Goal: Information Seeking & Learning: Learn about a topic

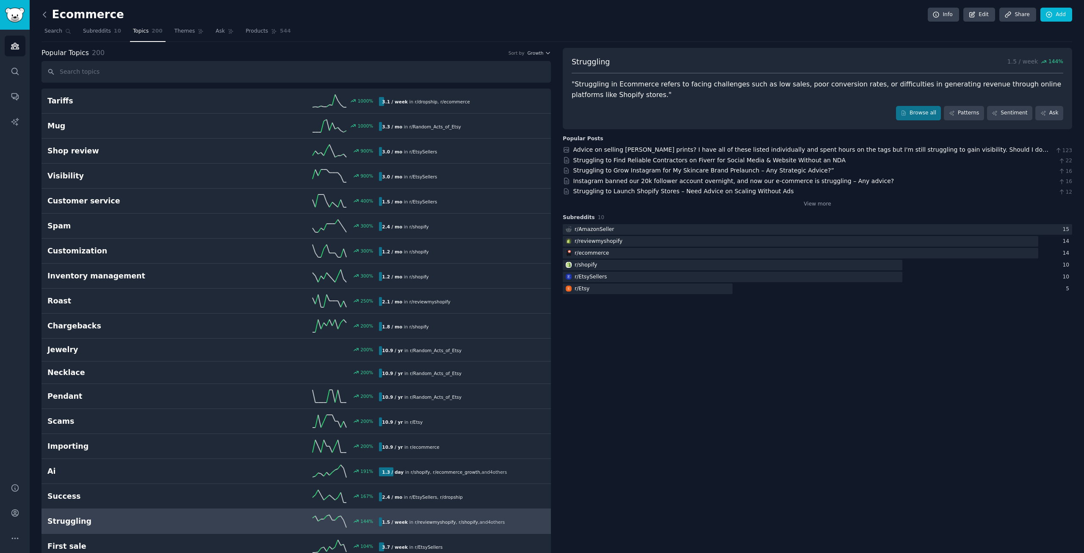
click at [44, 16] on icon at bounding box center [44, 14] width 3 height 5
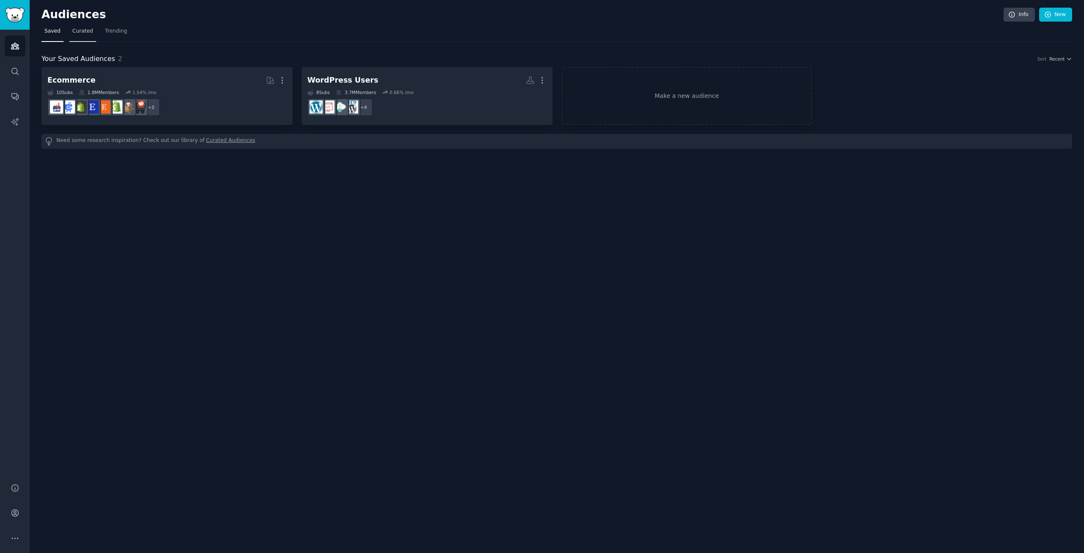
click at [80, 32] on span "Curated" at bounding box center [82, 32] width 21 height 8
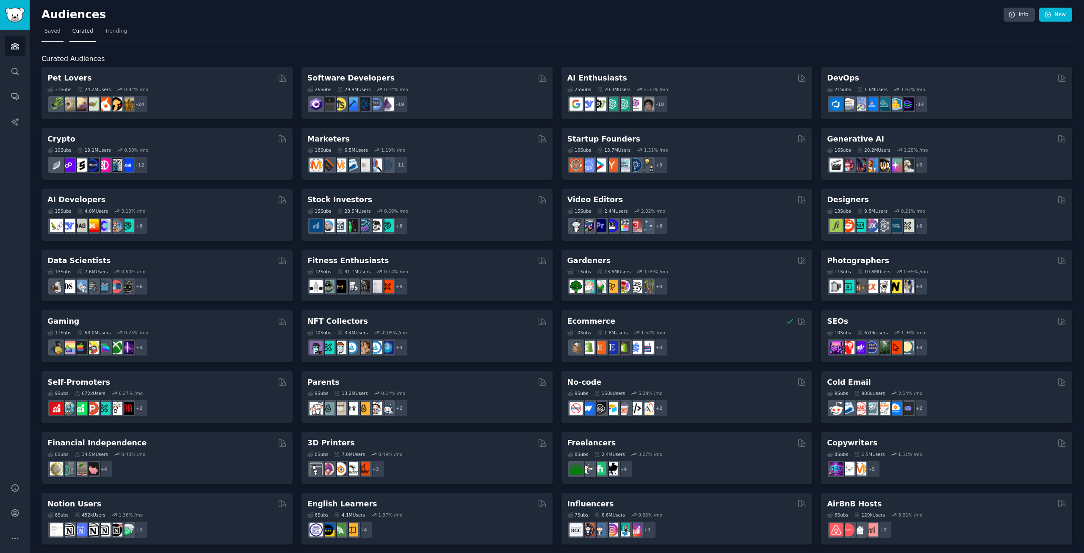
click at [49, 30] on span "Saved" at bounding box center [52, 32] width 16 height 8
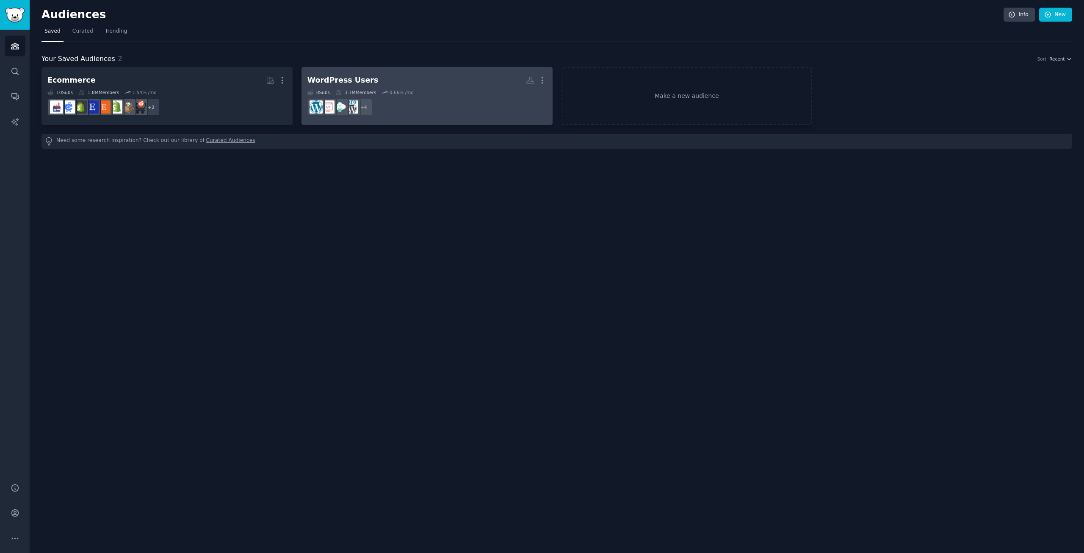
click at [329, 79] on div "WordPress Users" at bounding box center [342, 80] width 71 height 11
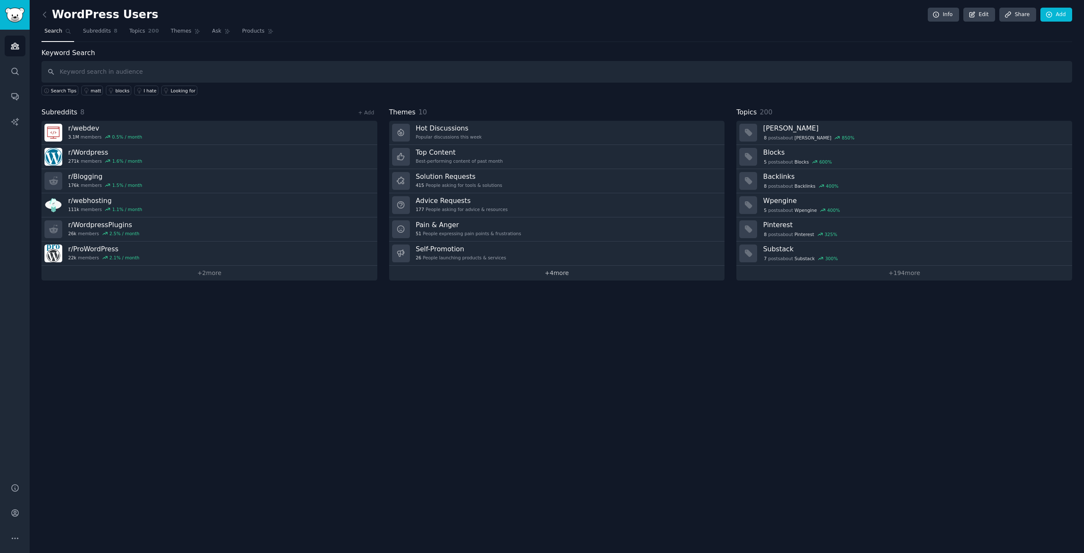
click at [556, 274] on link "+ 4 more" at bounding box center [557, 272] width 336 height 15
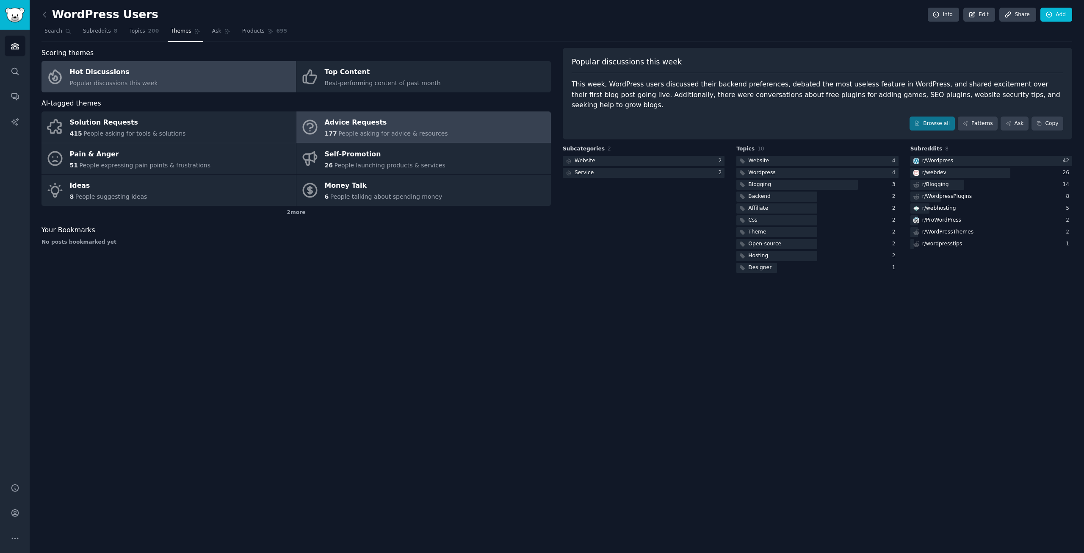
click at [431, 130] on span "People asking for advice & resources" at bounding box center [392, 133] width 109 height 7
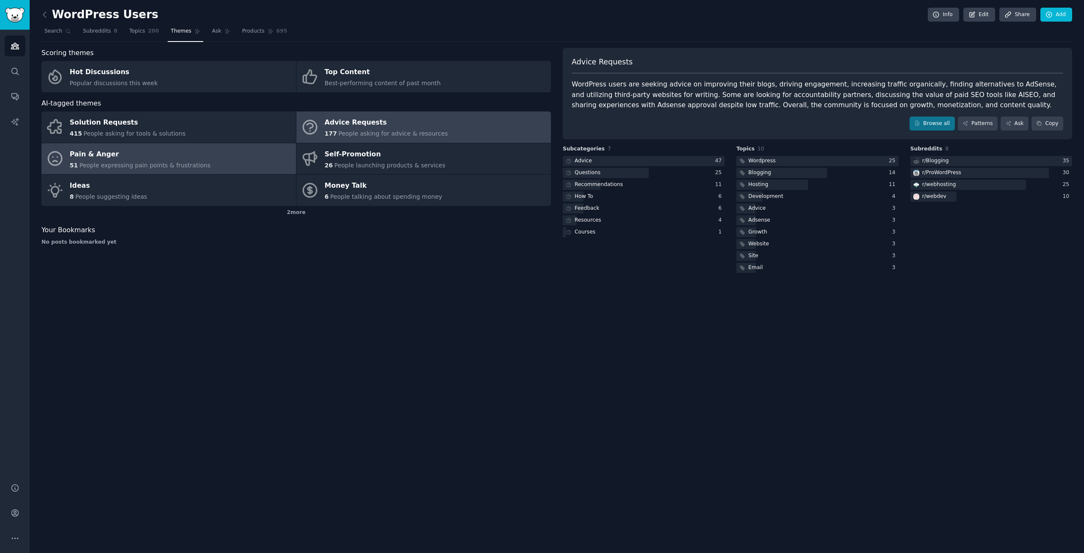
click at [187, 162] on span "People expressing pain points & frustrations" at bounding box center [144, 165] width 131 height 7
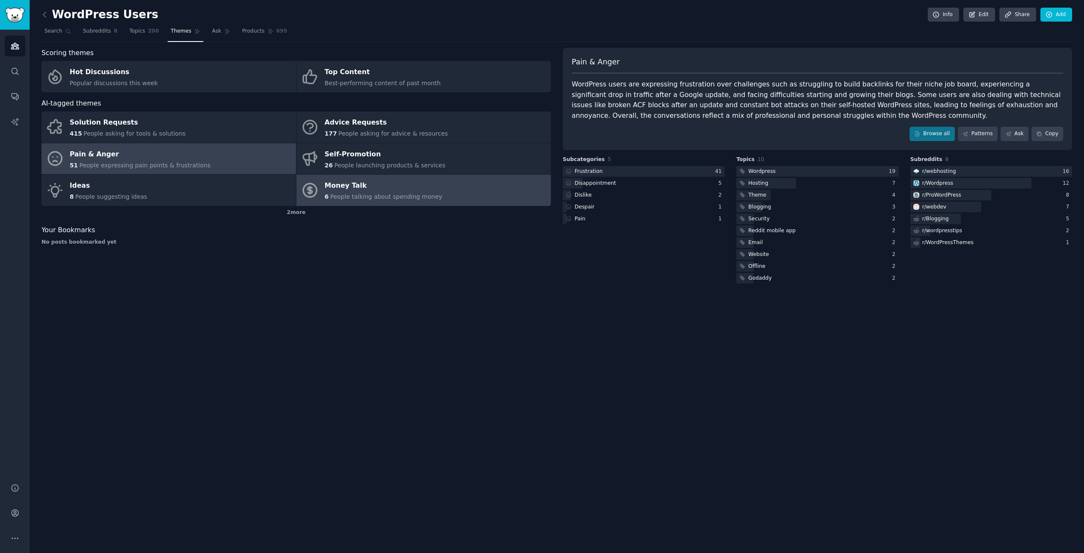
click at [372, 193] on span "People talking about spending money" at bounding box center [386, 196] width 112 height 7
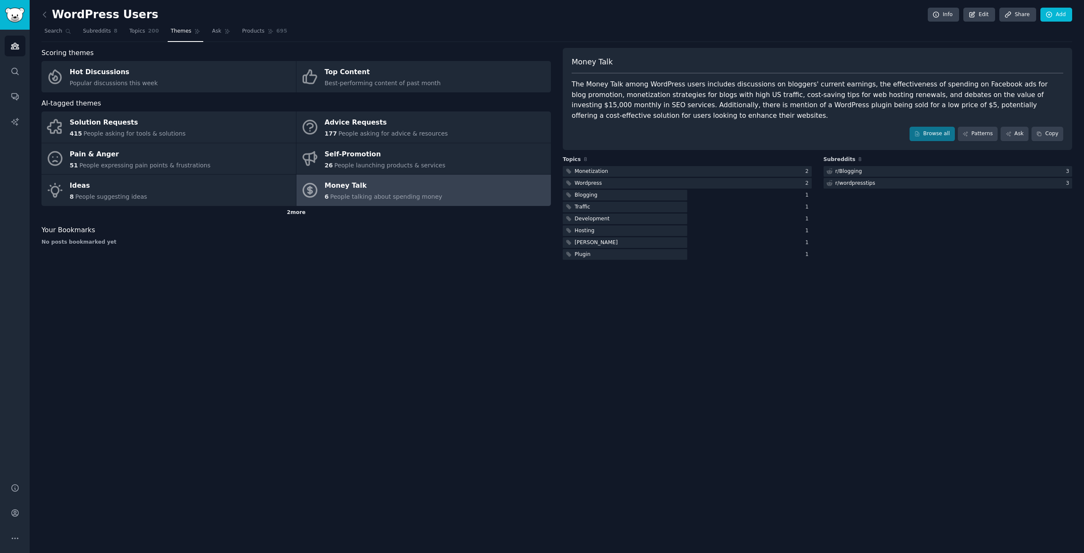
click at [295, 213] on div "2 more" at bounding box center [295, 213] width 509 height 14
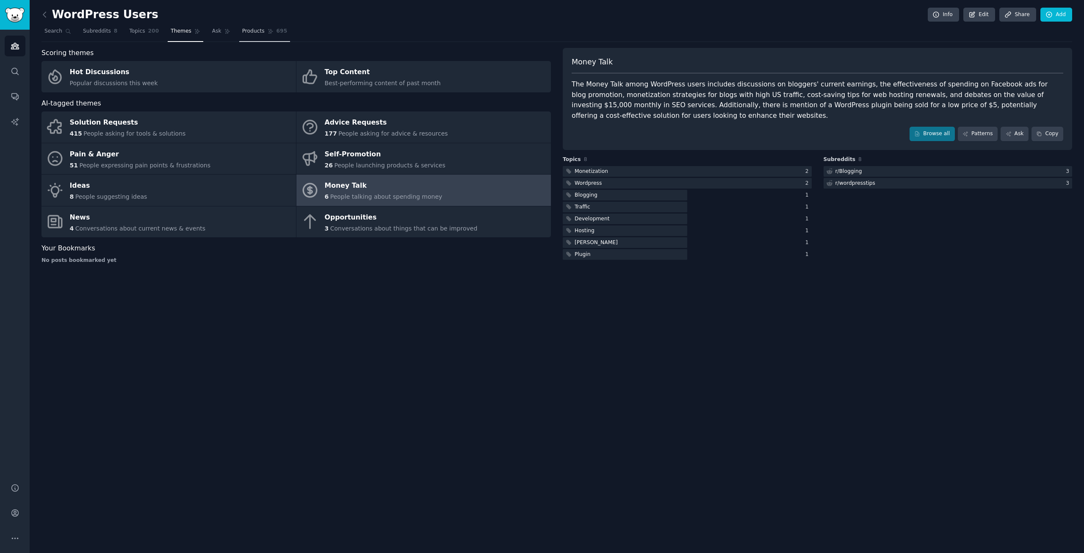
click at [242, 31] on span "Products" at bounding box center [253, 32] width 22 height 8
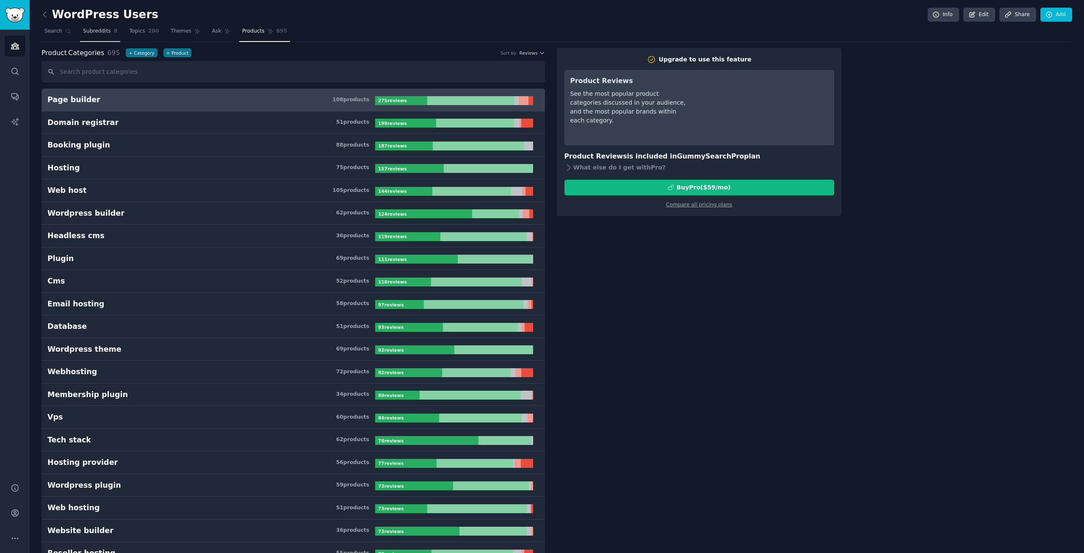
click at [90, 30] on span "Subreddits" at bounding box center [97, 32] width 28 height 8
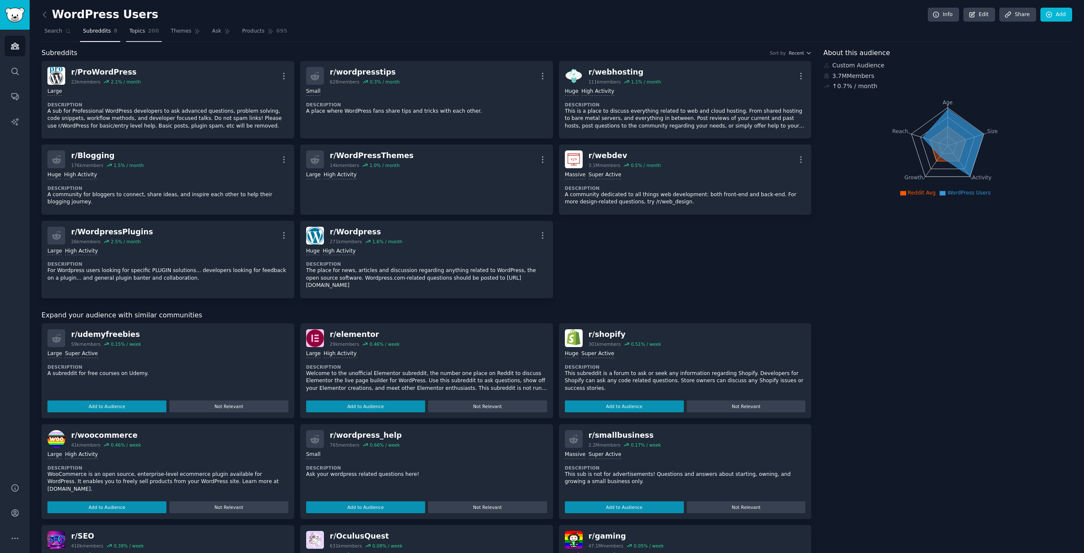
click at [130, 29] on span "Topics" at bounding box center [137, 32] width 16 height 8
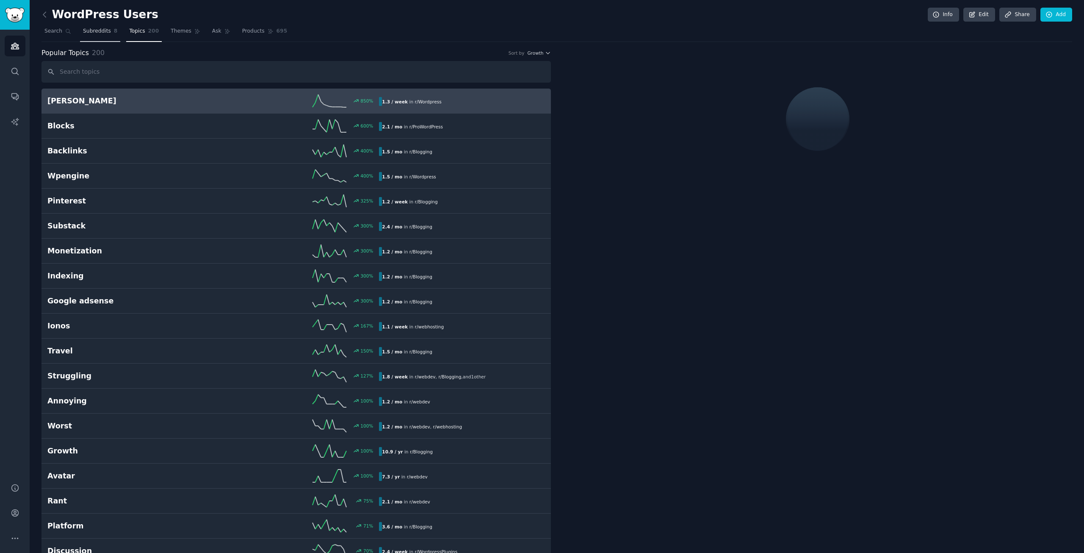
click at [91, 30] on span "Subreddits" at bounding box center [97, 32] width 28 height 8
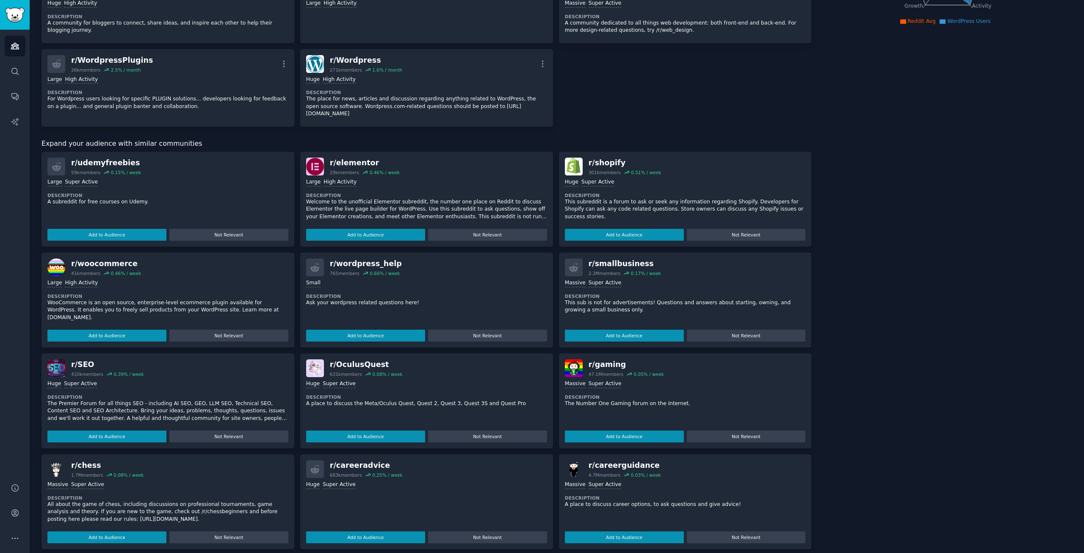
scroll to position [172, 0]
click at [357, 329] on button "Add to Audience" at bounding box center [365, 335] width 119 height 12
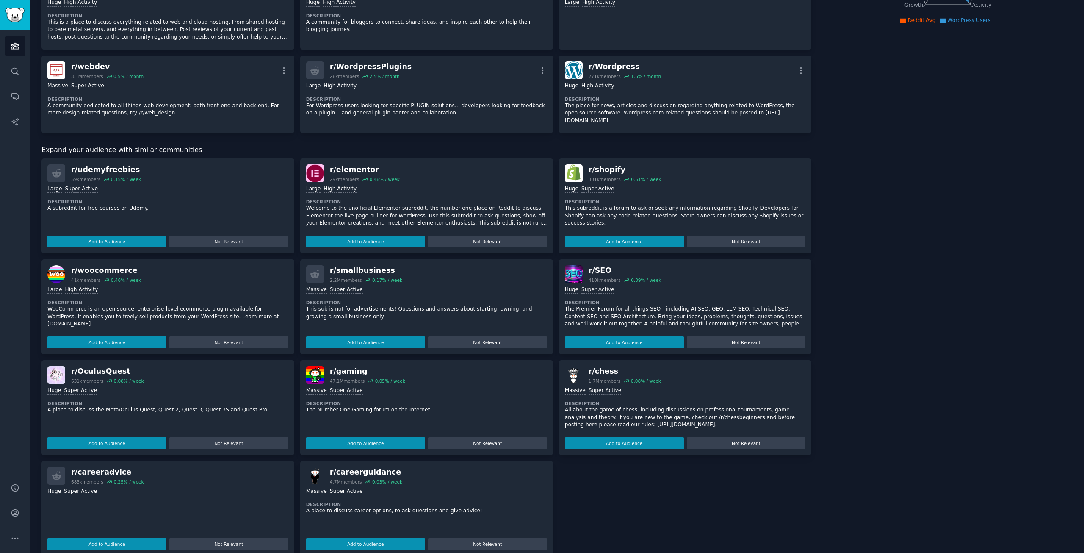
scroll to position [180, 0]
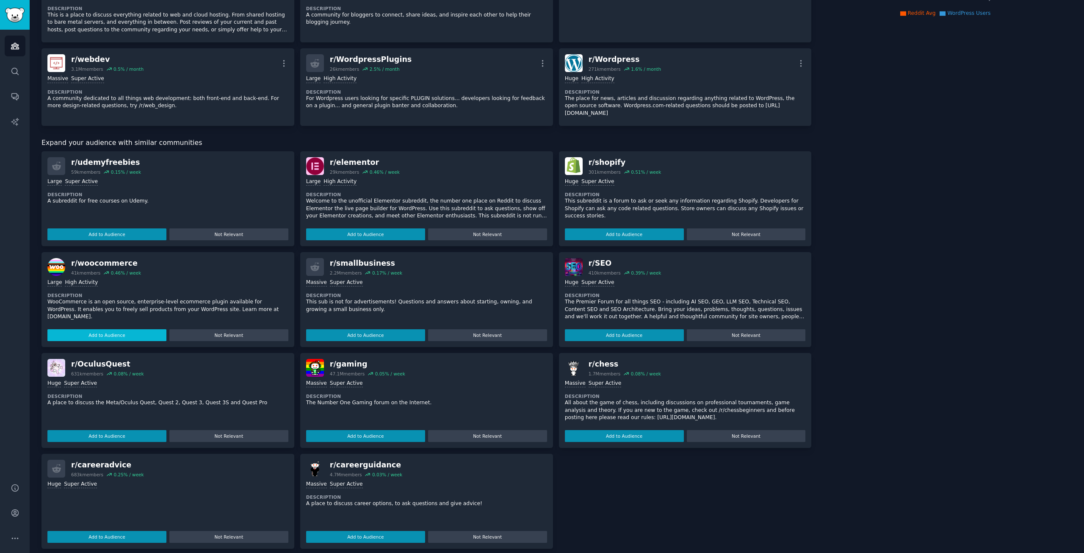
click at [102, 329] on button "Add to Audience" at bounding box center [106, 335] width 119 height 12
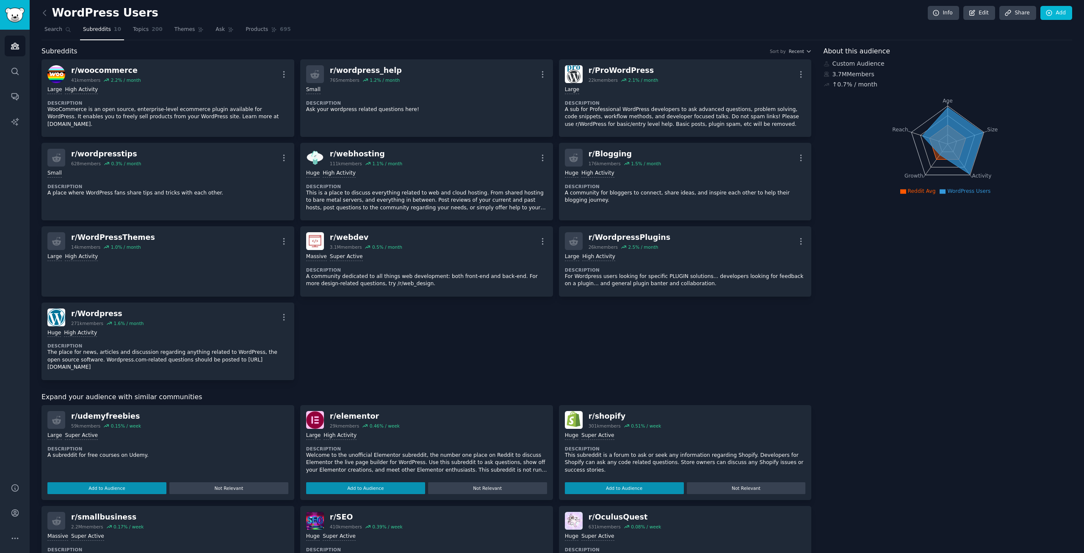
scroll to position [0, 0]
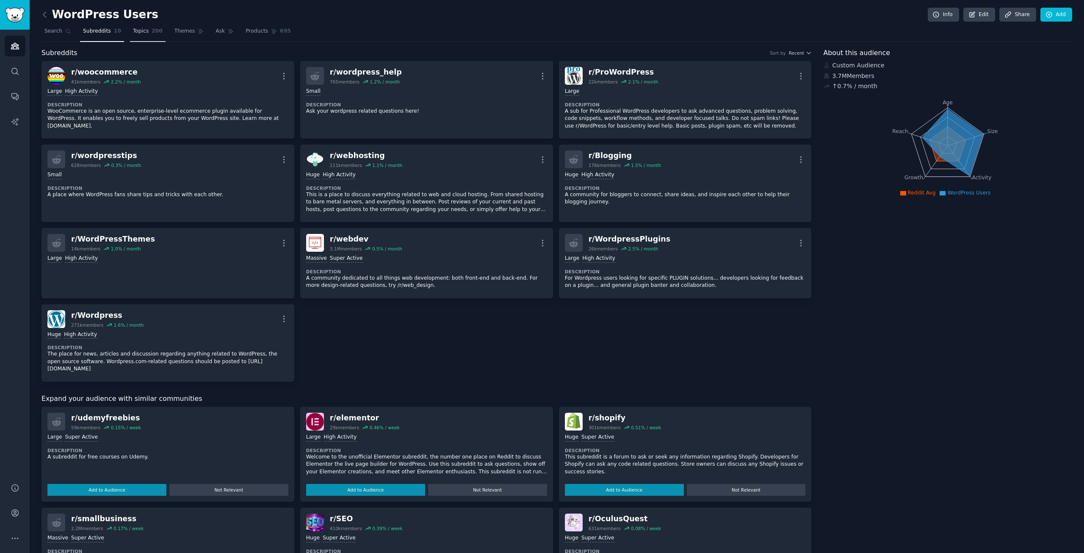
click at [138, 32] on span "Topics" at bounding box center [141, 32] width 16 height 8
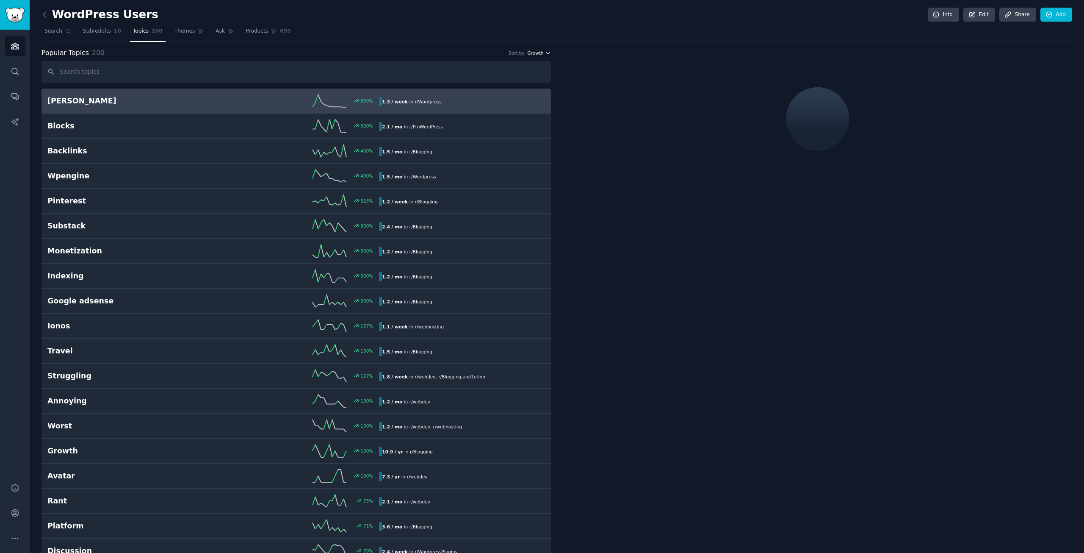
click at [545, 52] on icon "button" at bounding box center [548, 53] width 6 height 6
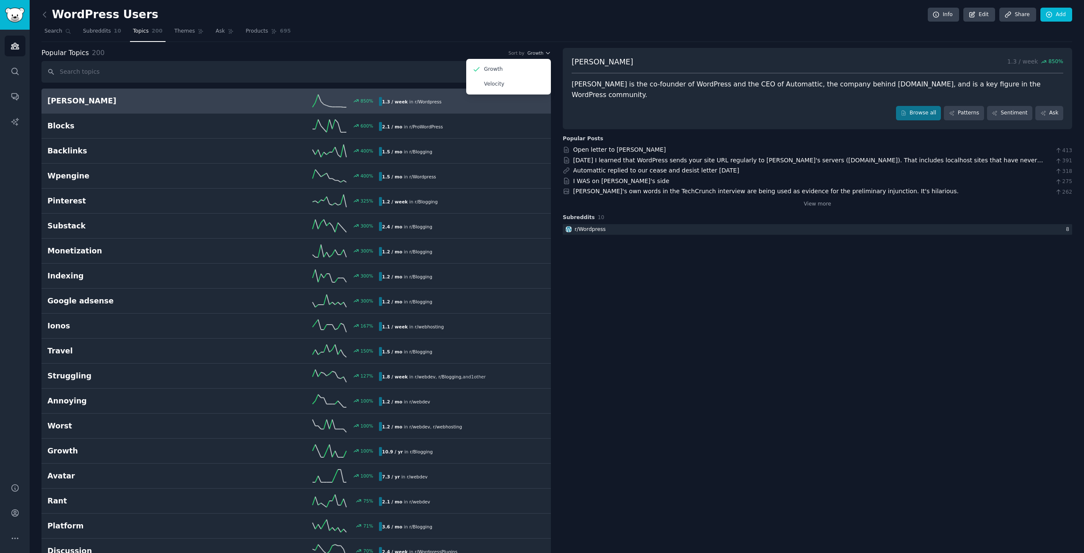
click at [584, 11] on div "WordPress Users Info Edit Share Add" at bounding box center [556, 16] width 1031 height 17
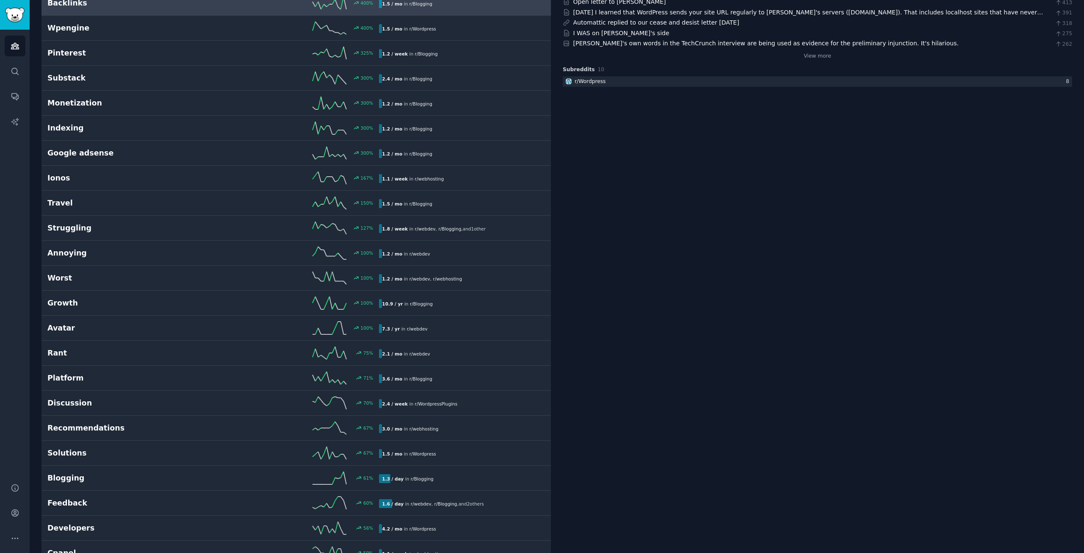
scroll to position [169, 0]
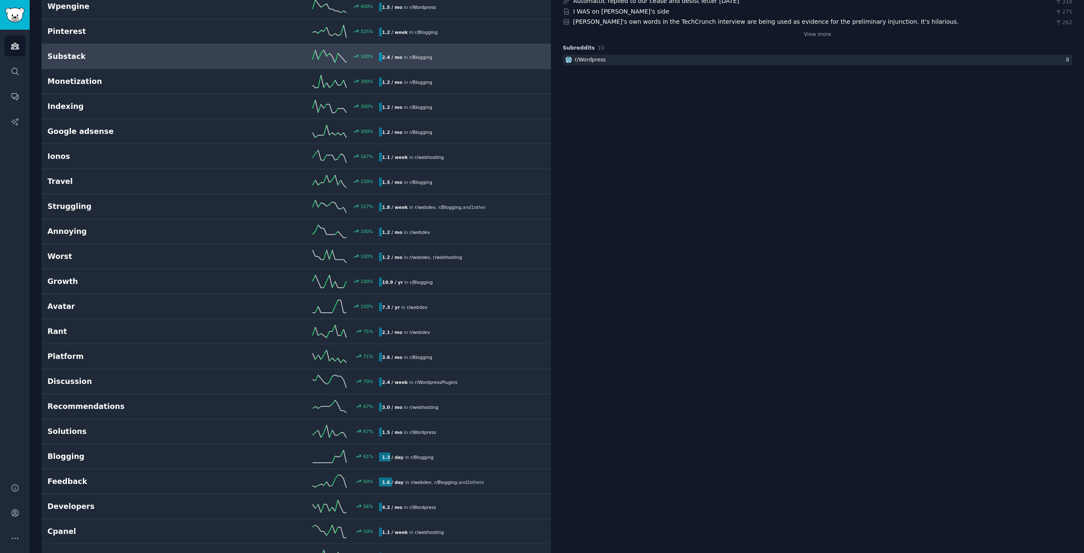
click at [187, 61] on h2 "Substack" at bounding box center [130, 56] width 166 height 11
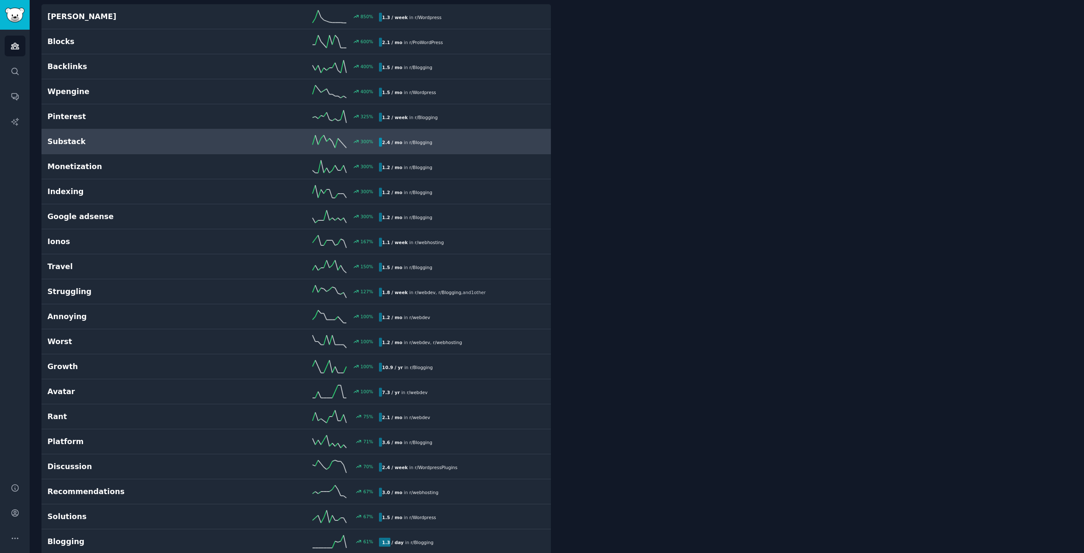
scroll to position [48, 0]
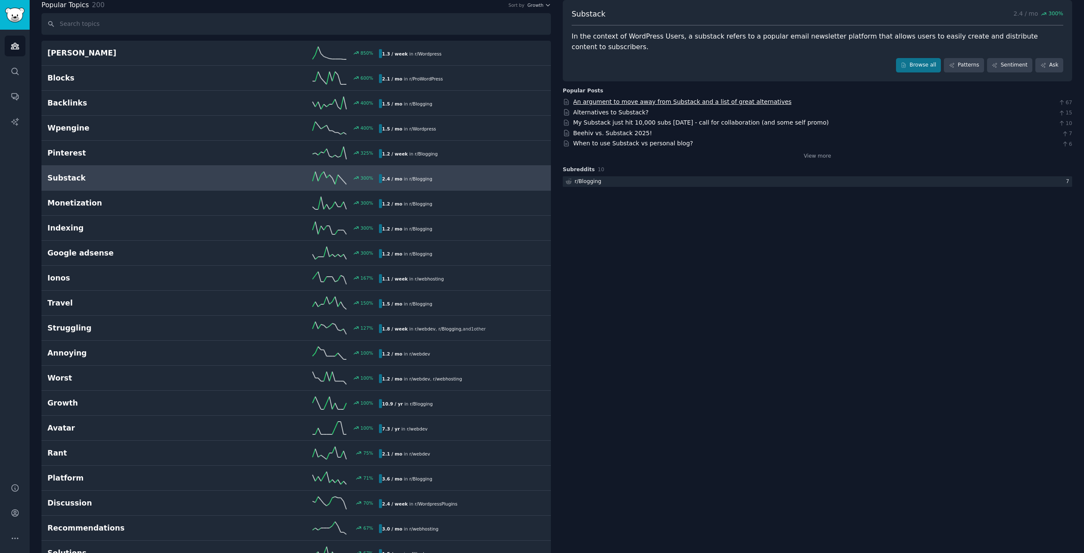
click at [622, 98] on link "An argument to move away from Substack and a list of great alternatives" at bounding box center [682, 101] width 218 height 7
